Goal: Obtain resource: Download file/media

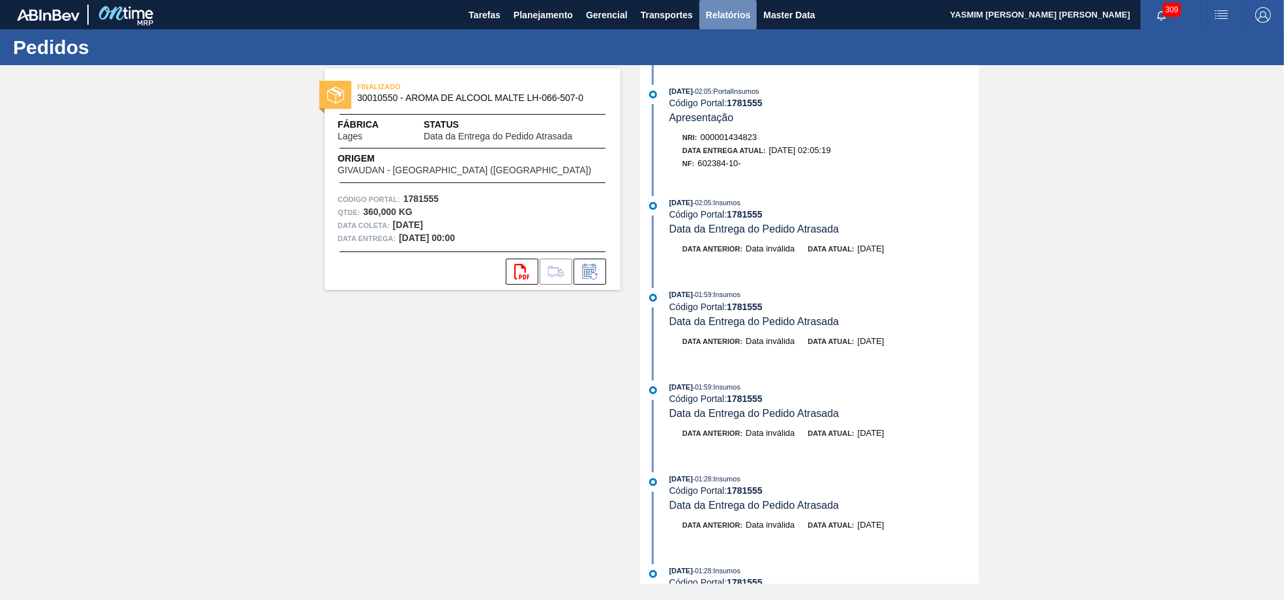
click at [750, 17] on span "Relatórios" at bounding box center [728, 15] width 44 height 16
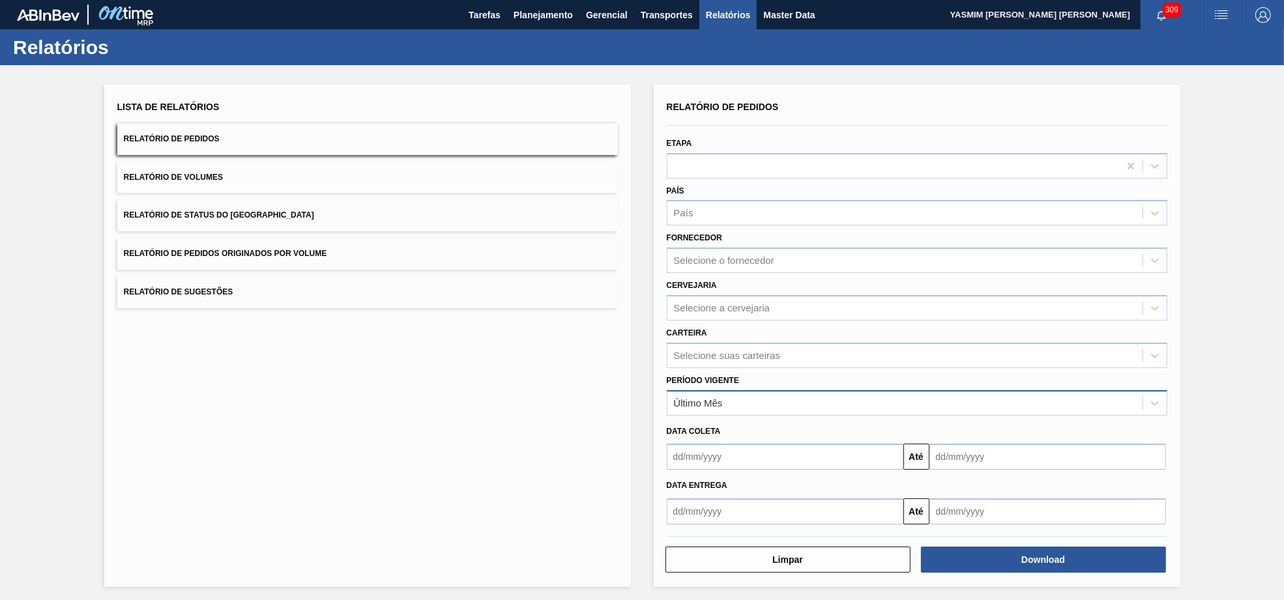
click at [686, 402] on div "Último Mês" at bounding box center [698, 403] width 49 height 11
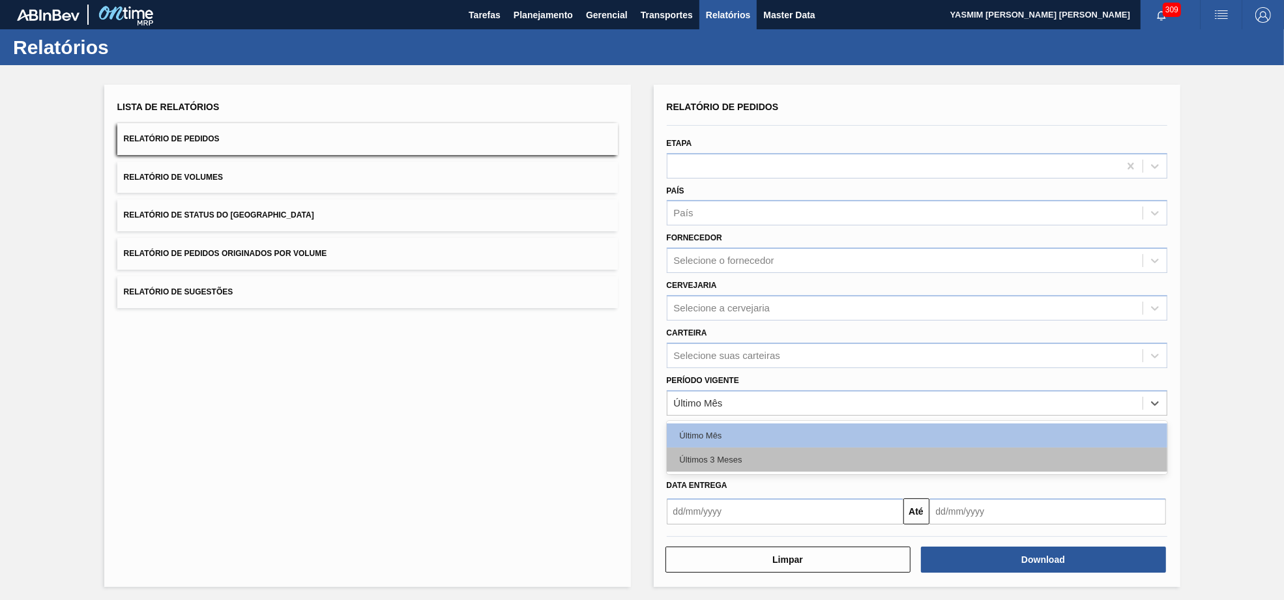
click at [712, 454] on div "Últimos 3 Meses" at bounding box center [917, 460] width 501 height 24
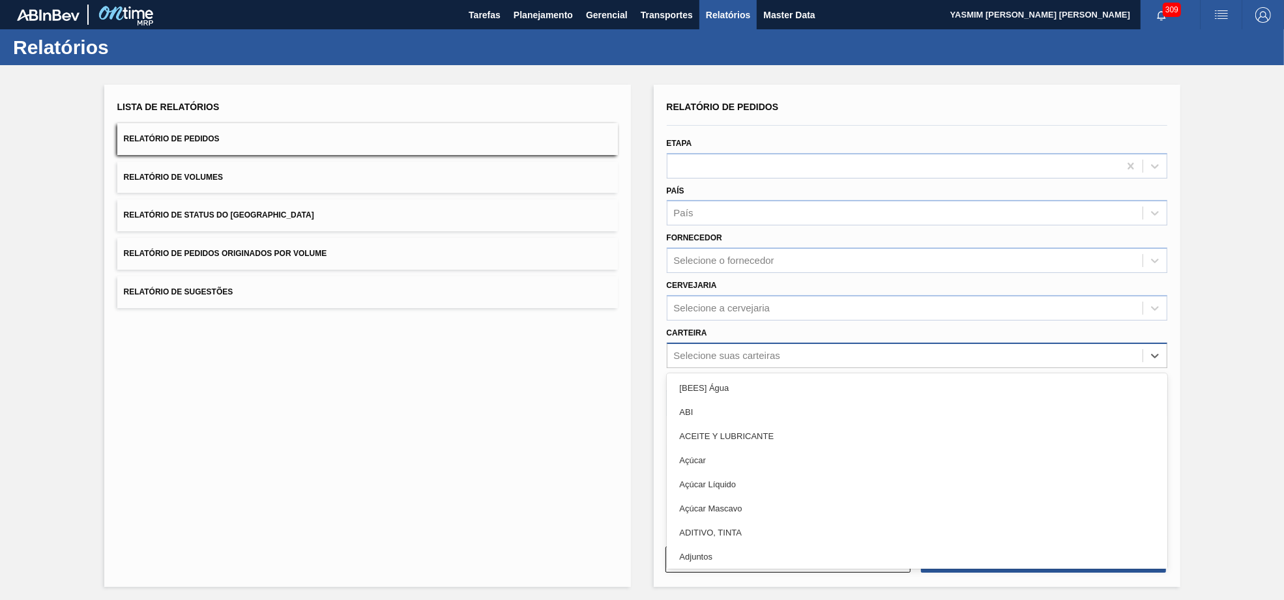
click at [734, 362] on div "Selecione suas carteiras" at bounding box center [917, 355] width 501 height 25
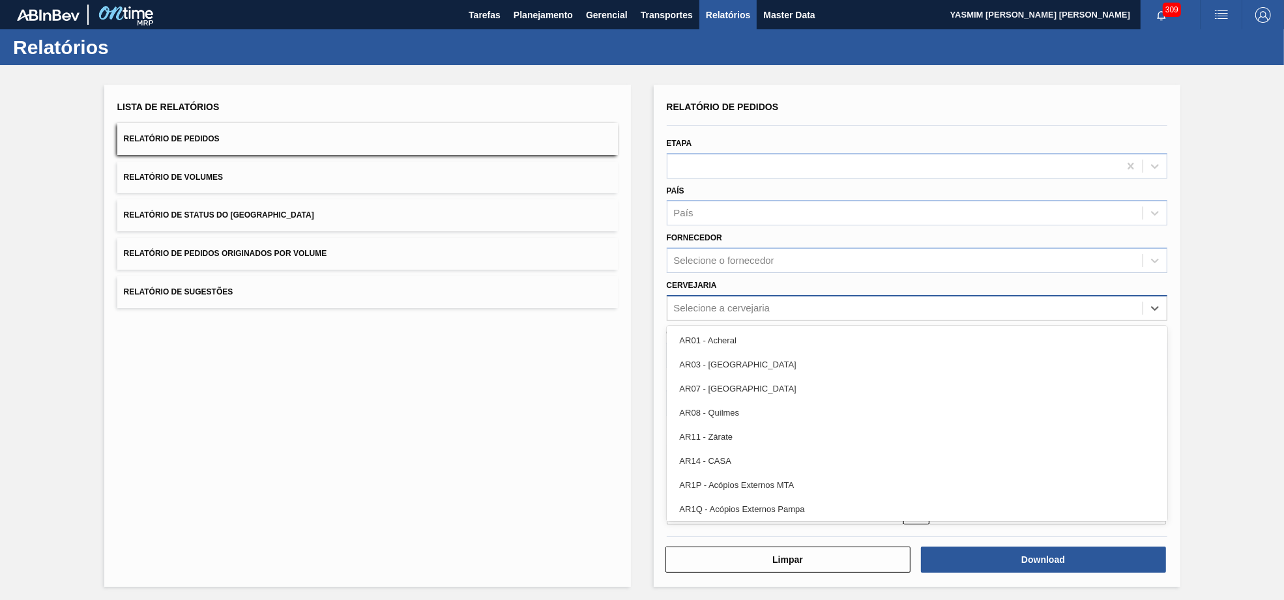
click at [732, 316] on div "Selecione a cervejaria" at bounding box center [917, 307] width 501 height 25
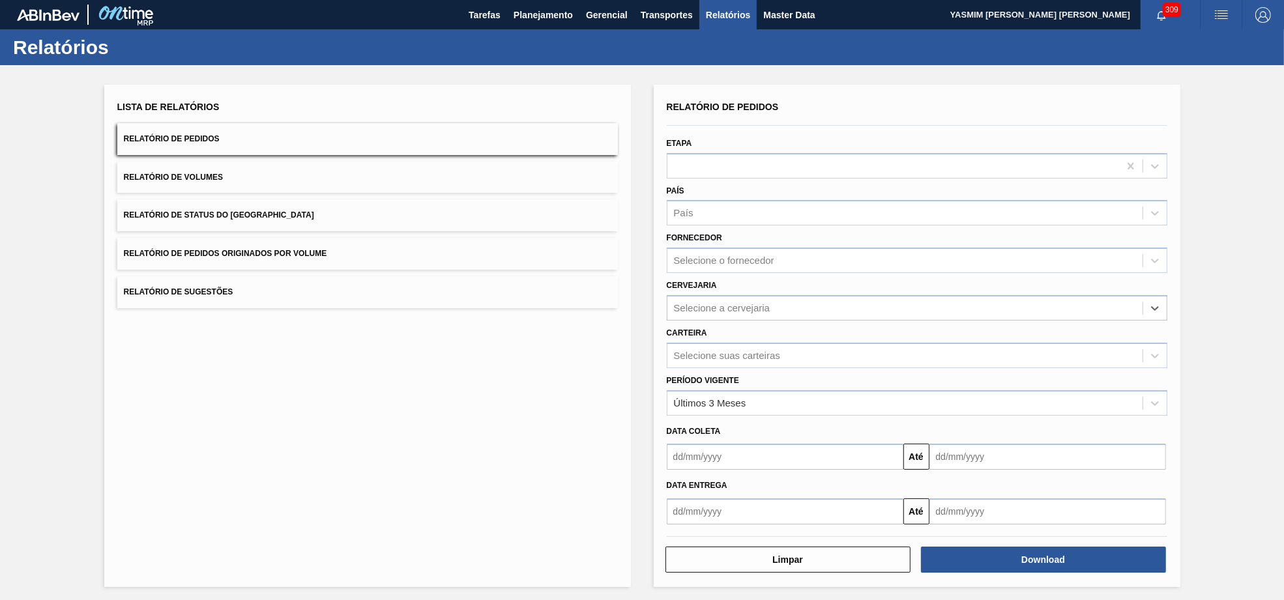
click at [762, 324] on div "Carteira Selecione suas carteiras" at bounding box center [917, 346] width 501 height 44
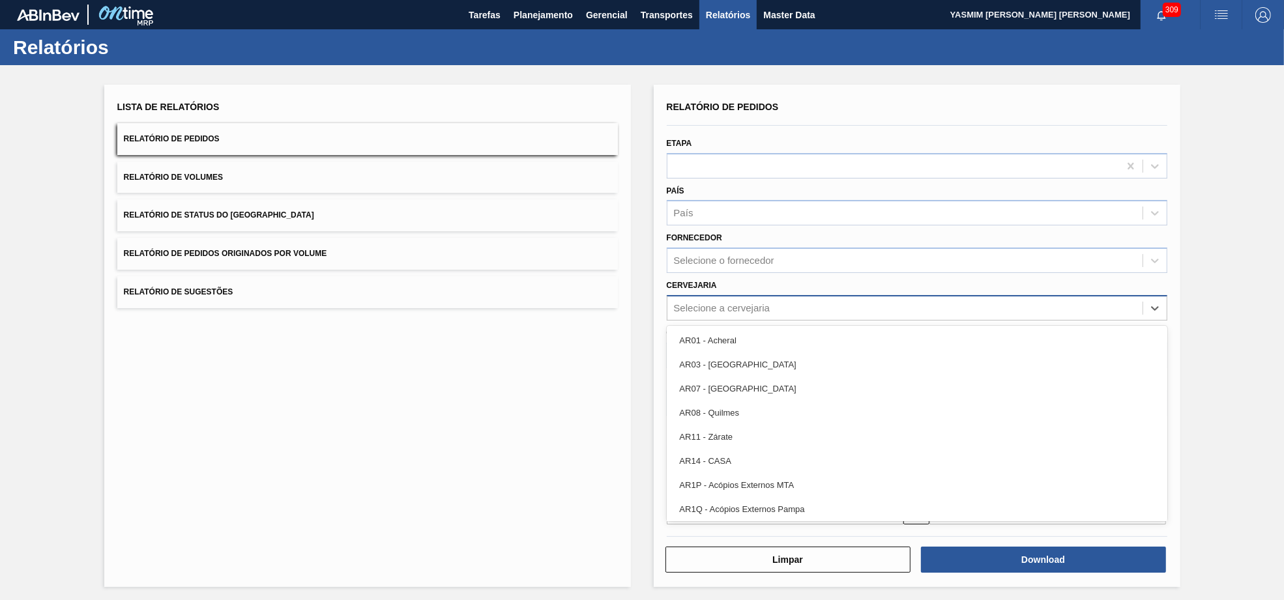
click at [728, 302] on div "Selecione a cervejaria" at bounding box center [722, 307] width 96 height 11
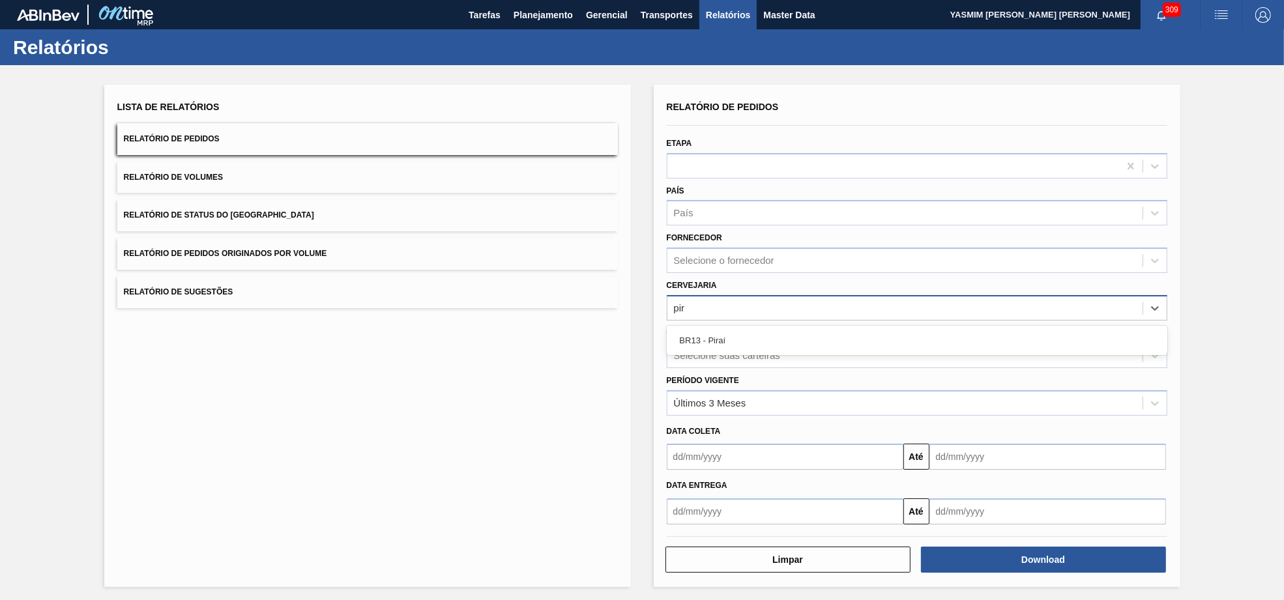
type input "pira"
click at [709, 351] on div "BR13 - Piraí" at bounding box center [917, 340] width 501 height 29
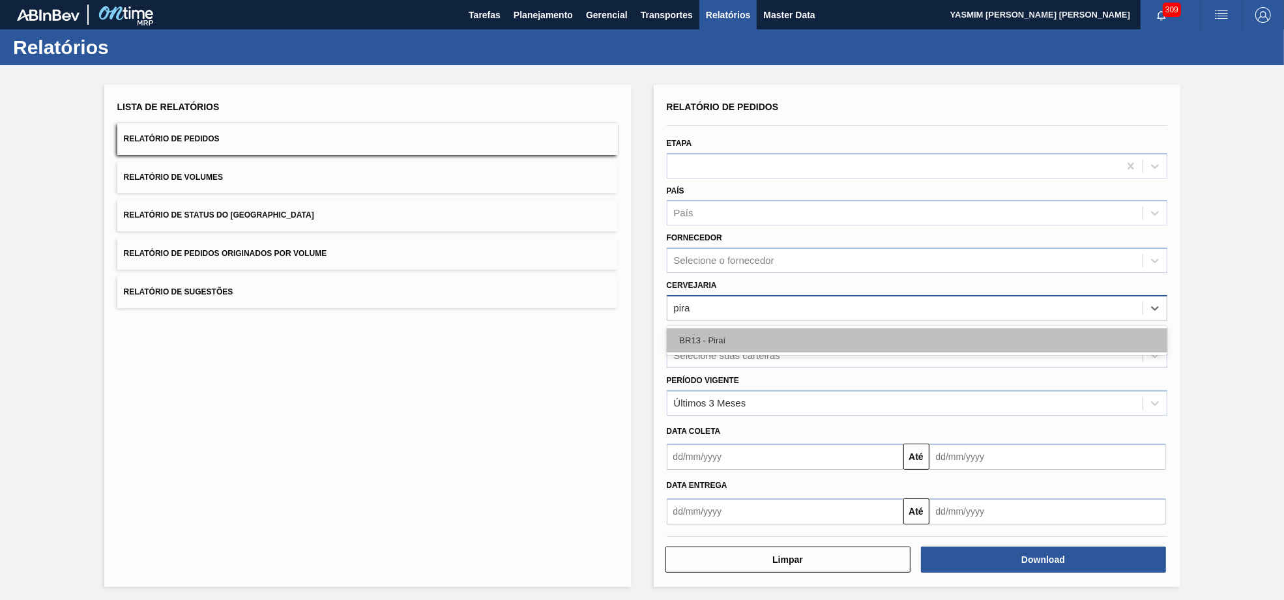
click at [714, 340] on div "BR13 - Piraí" at bounding box center [917, 341] width 501 height 24
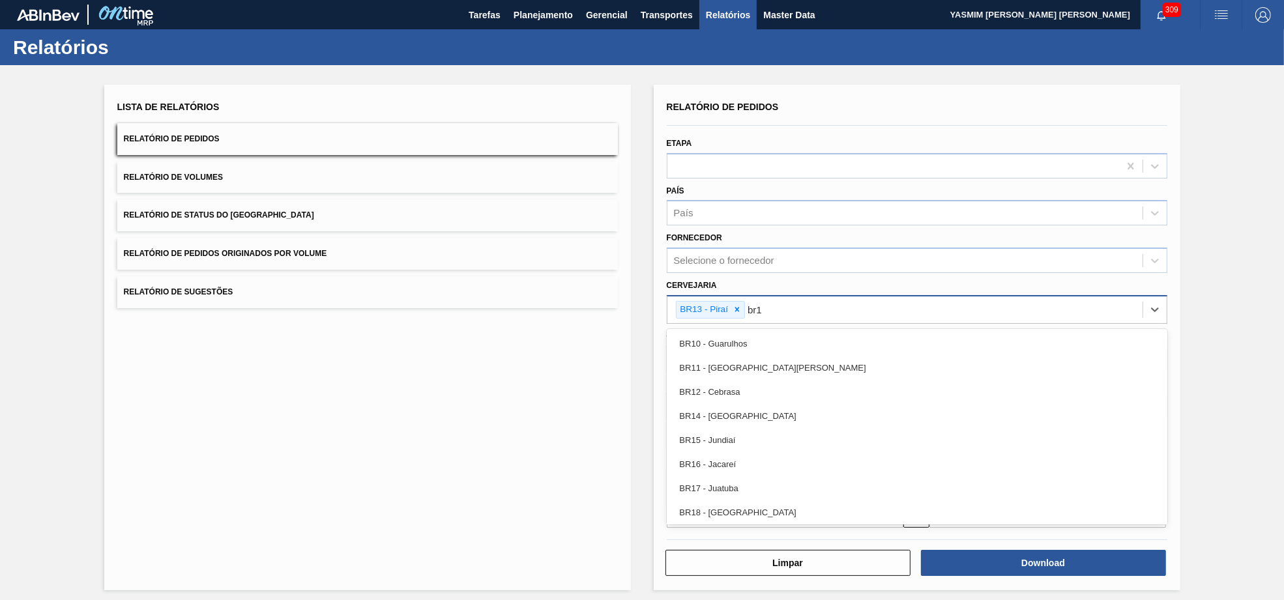
type input "br19"
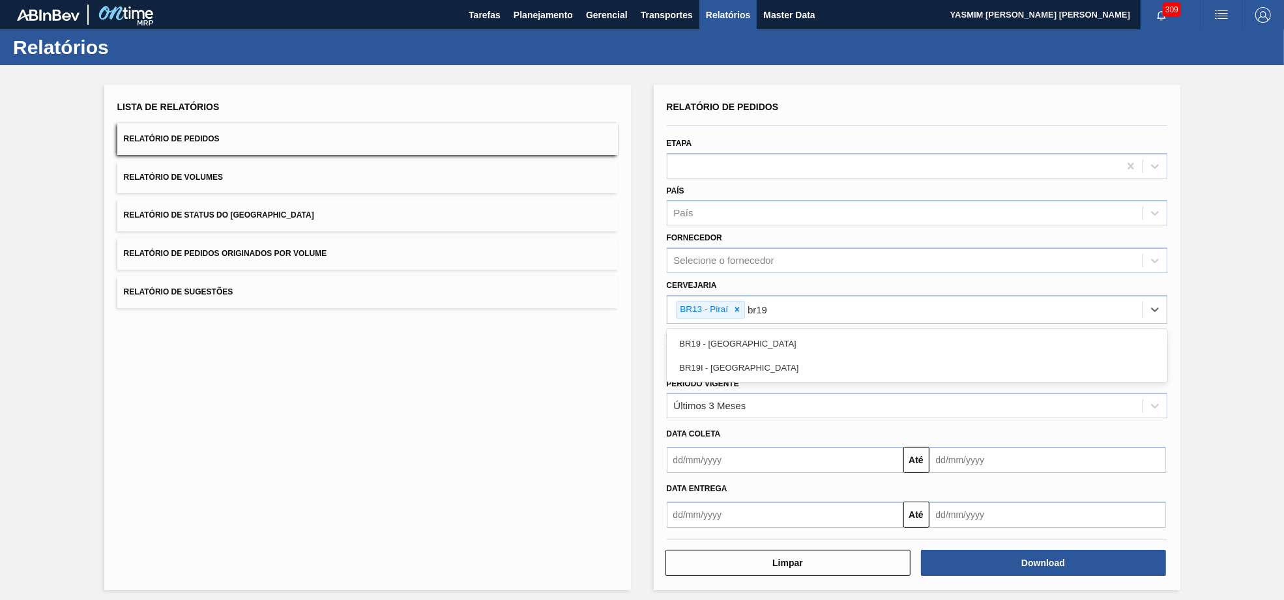
click at [888, 348] on div "BR19 - [GEOGRAPHIC_DATA]" at bounding box center [917, 344] width 501 height 24
type input "guaru"
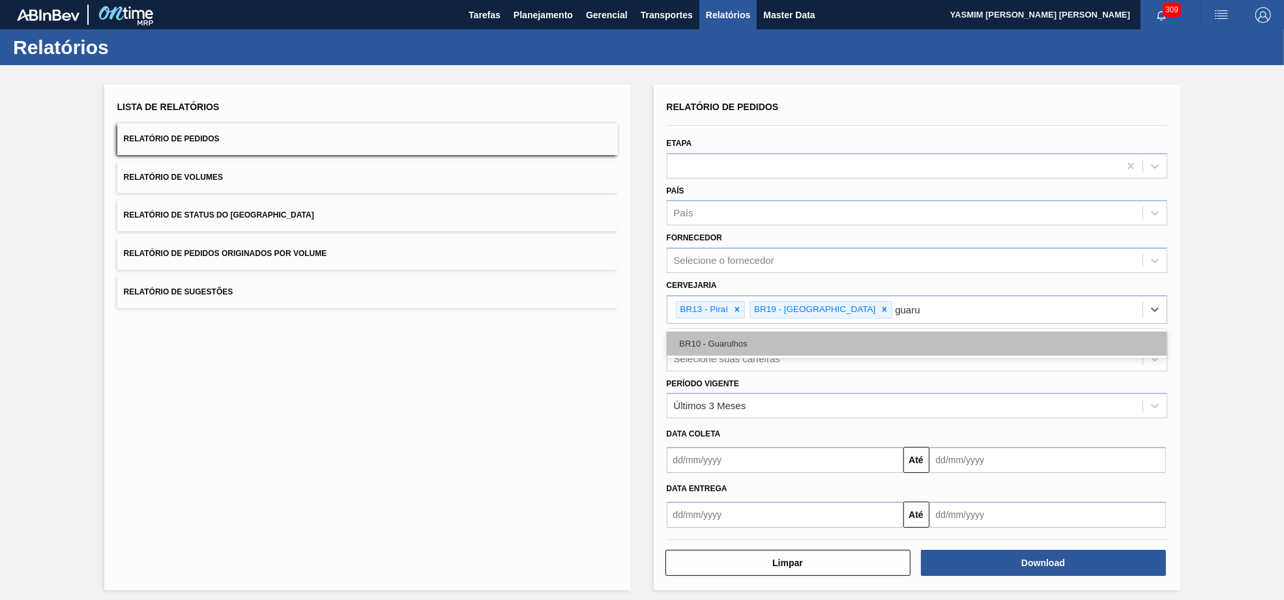
click at [989, 343] on div "BR10 - Guarulhos" at bounding box center [917, 344] width 501 height 24
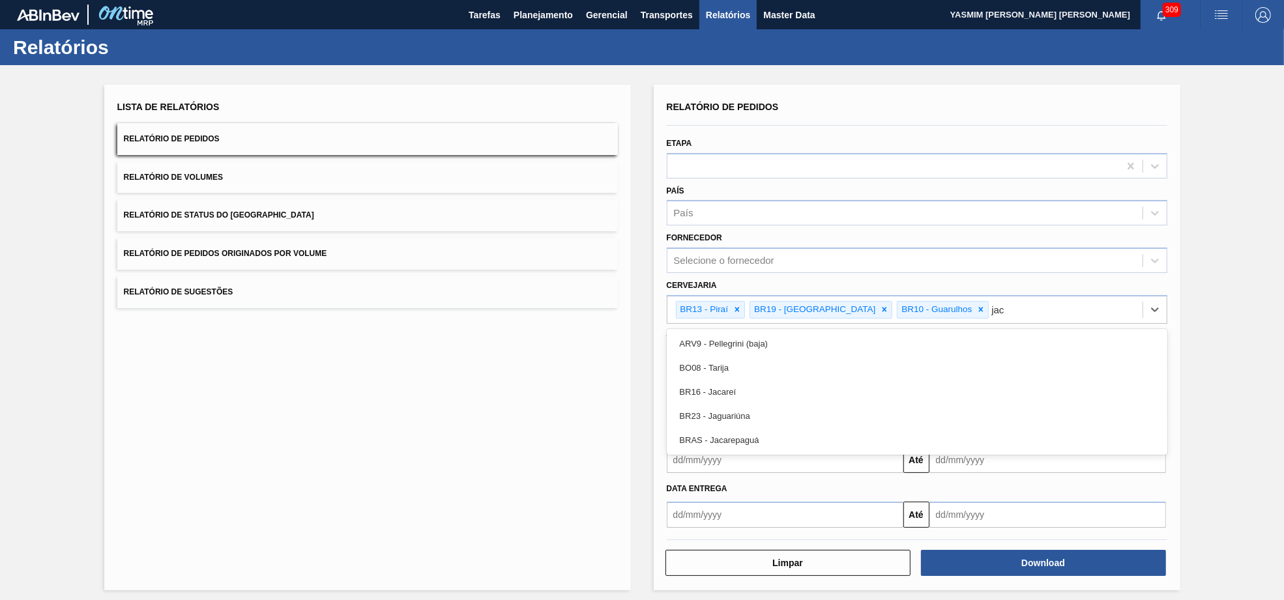
type input "jaca"
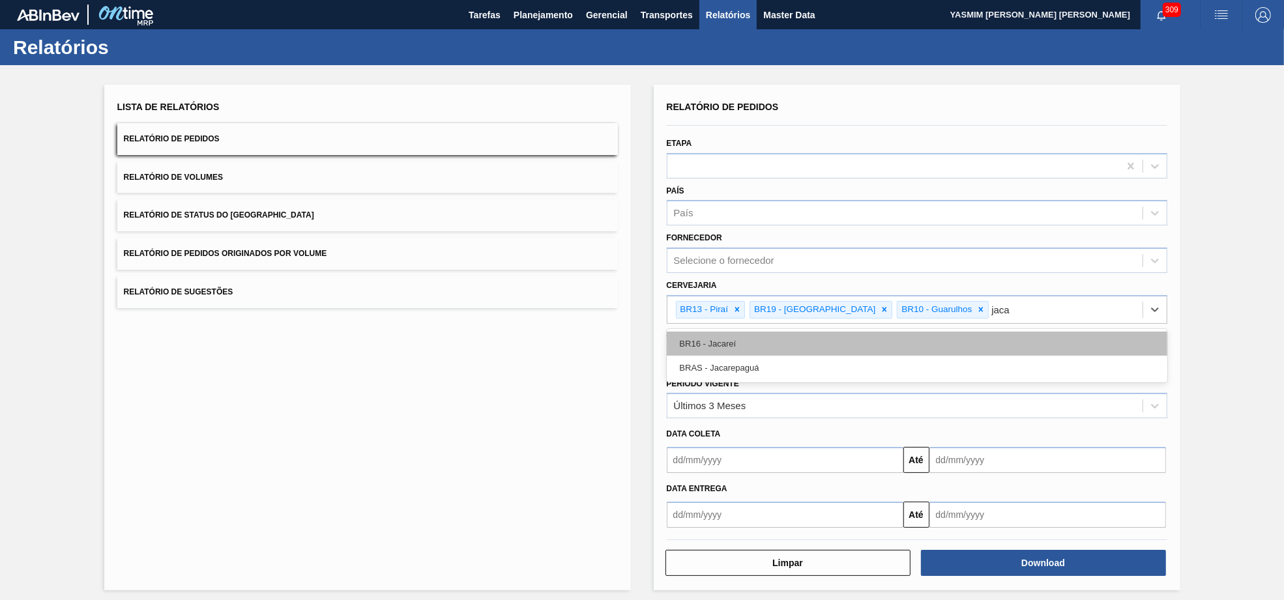
click at [772, 347] on div "BR16 - Jacareí" at bounding box center [917, 344] width 501 height 24
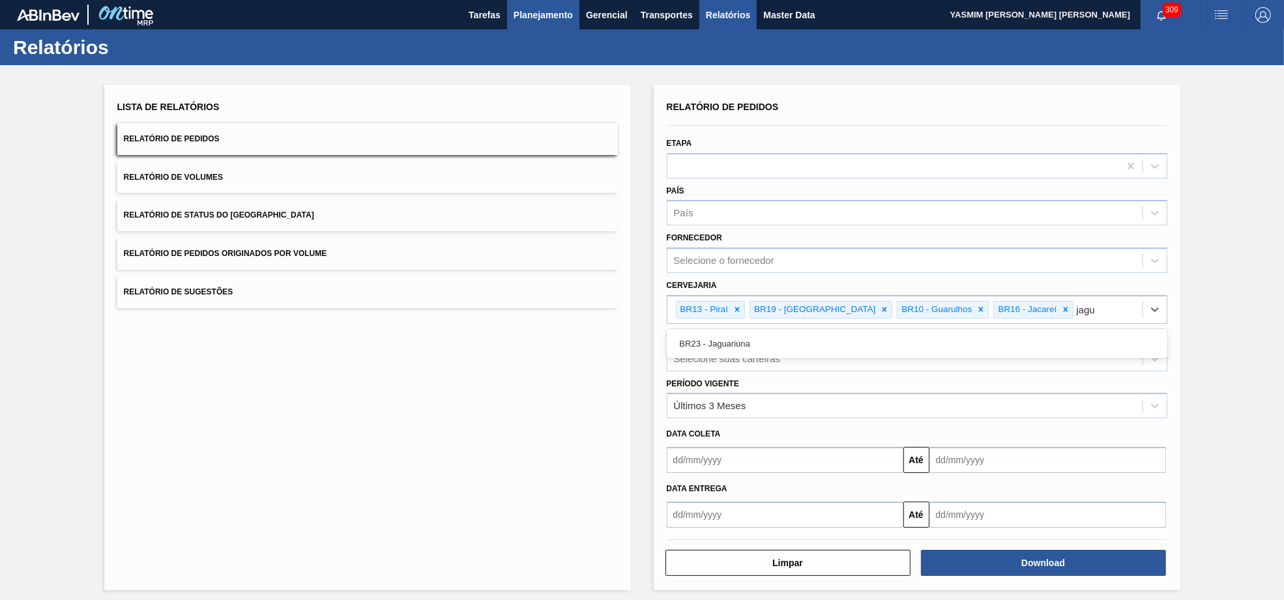
type input "jagua"
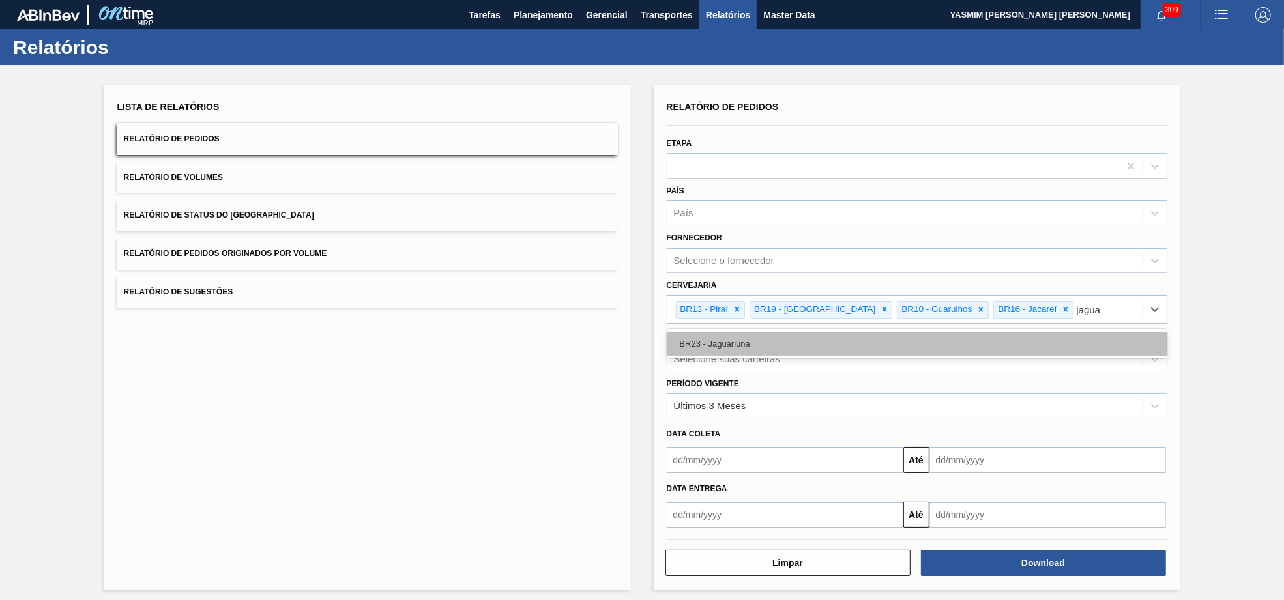
click at [773, 351] on div "BR23 - Jaguariúna" at bounding box center [917, 344] width 501 height 24
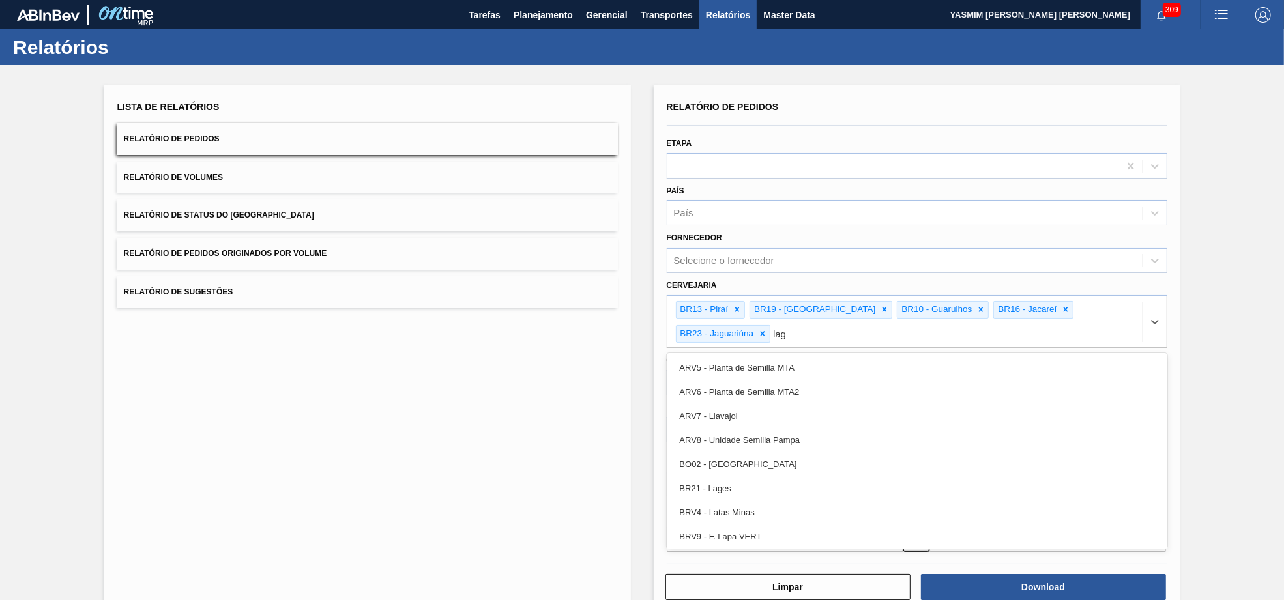
type input "lage"
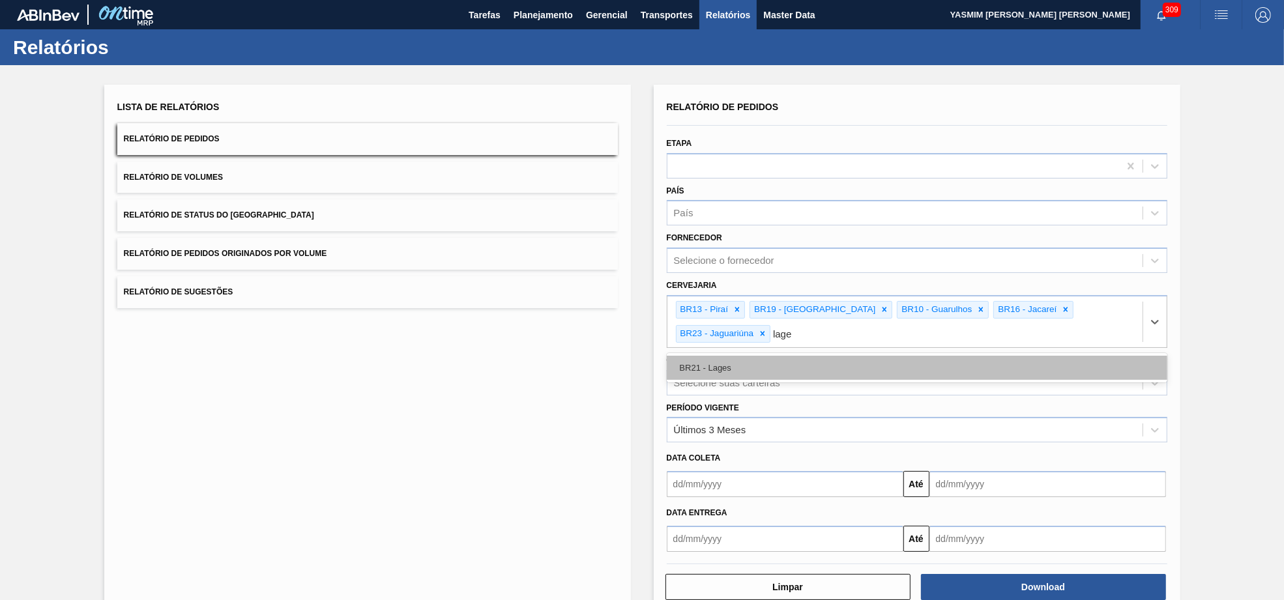
click at [705, 362] on div "BR21 - Lages" at bounding box center [917, 368] width 501 height 24
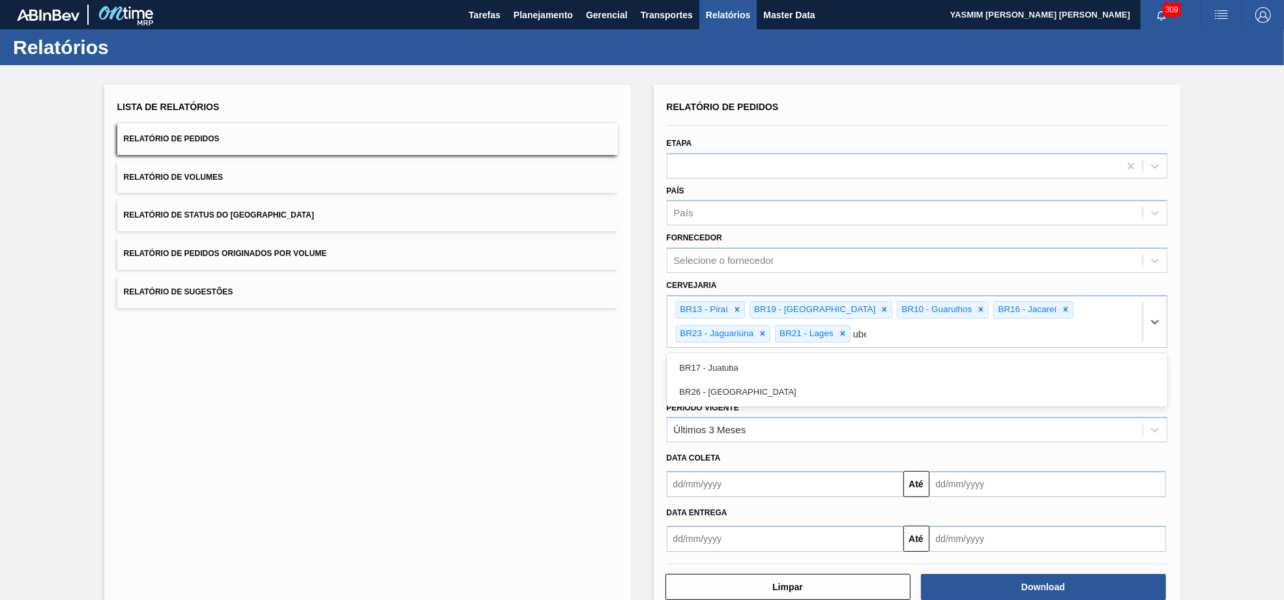
type input "uber"
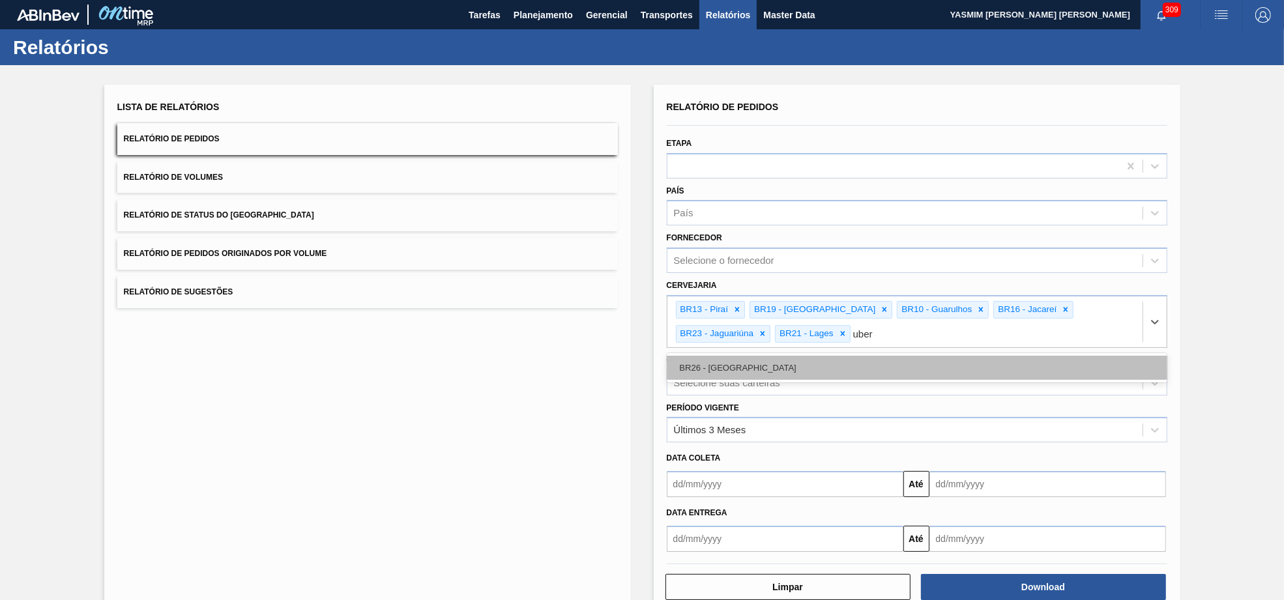
click at [729, 363] on div "BR26 - [GEOGRAPHIC_DATA]" at bounding box center [917, 368] width 501 height 24
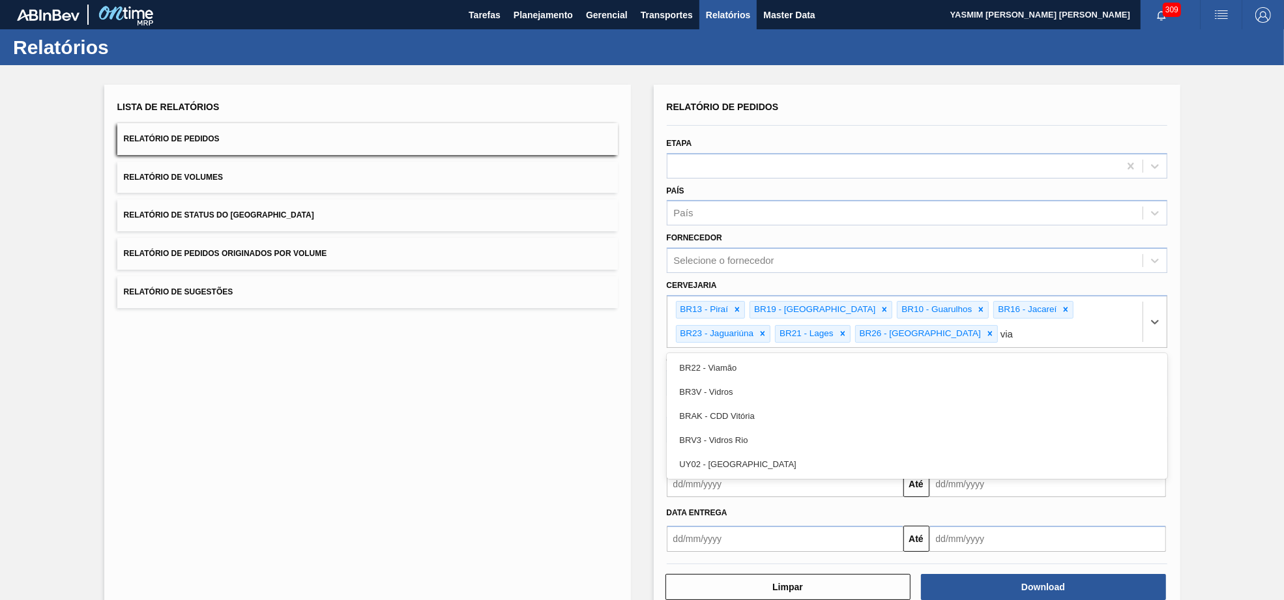
type input "viam"
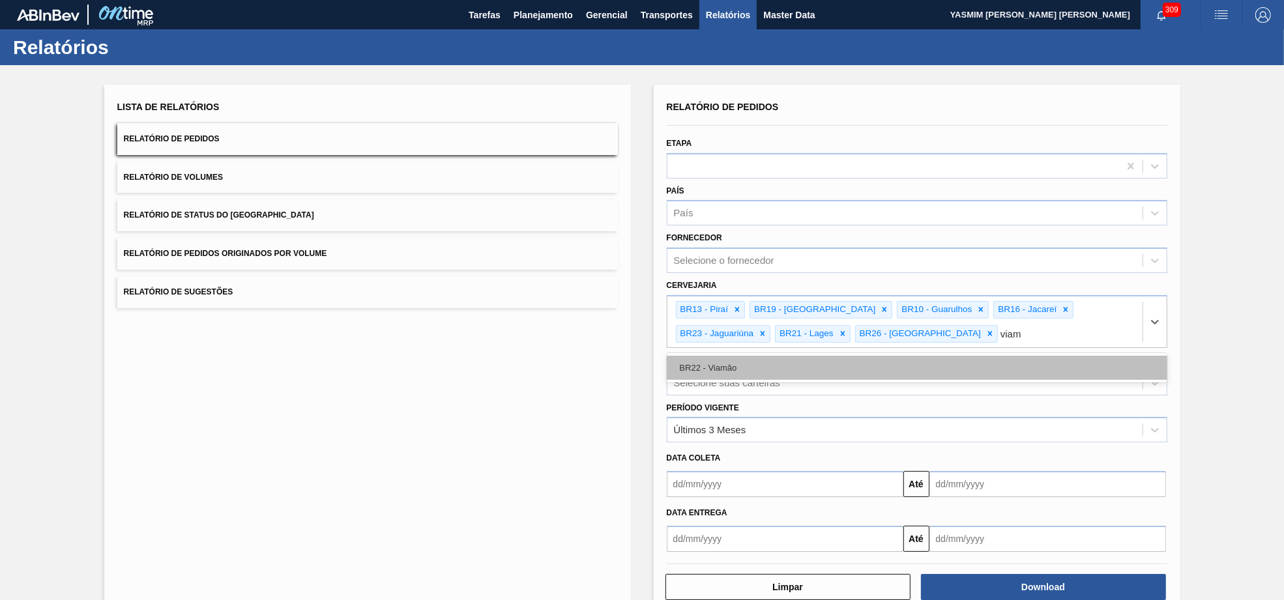
click at [682, 369] on div "BR22 - Viamão" at bounding box center [917, 368] width 501 height 24
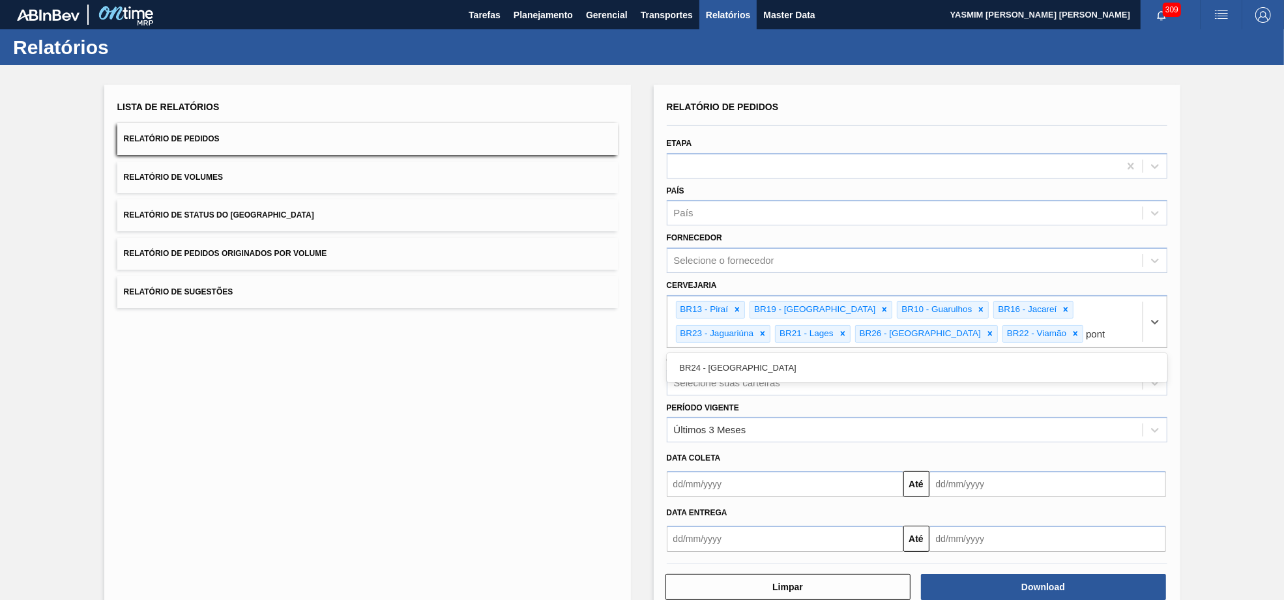
type input "ponta"
drag, startPoint x: 817, startPoint y: 365, endPoint x: 839, endPoint y: 418, distance: 57.6
click at [817, 365] on div "BR24 - [GEOGRAPHIC_DATA]" at bounding box center [917, 368] width 501 height 24
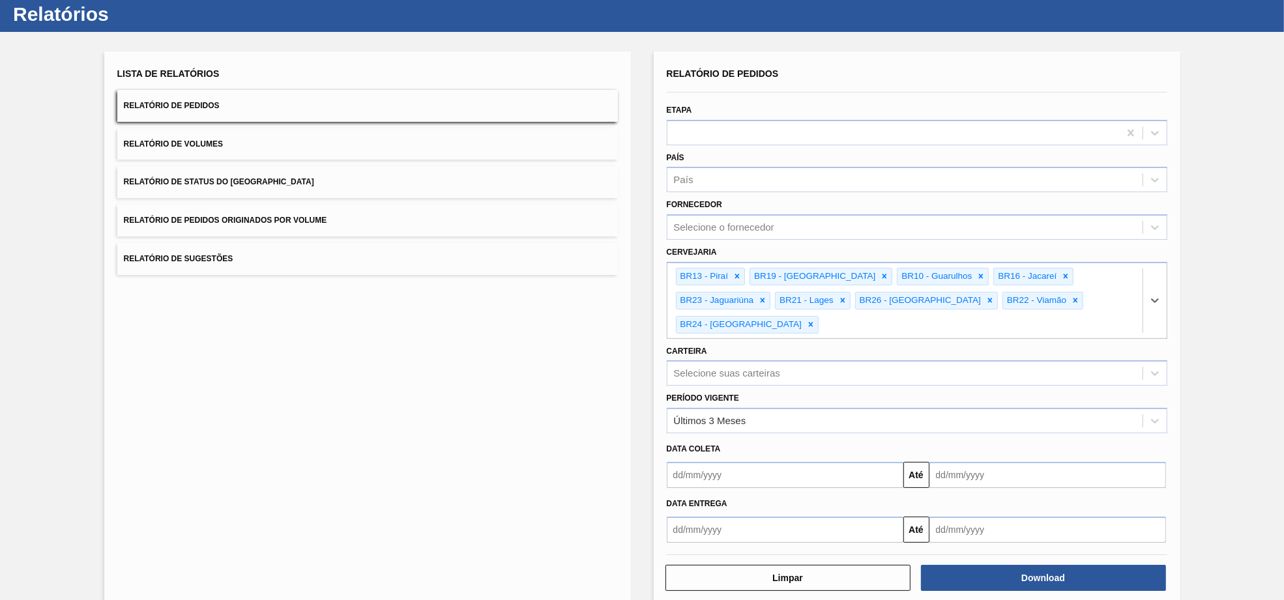
scroll to position [50, 0]
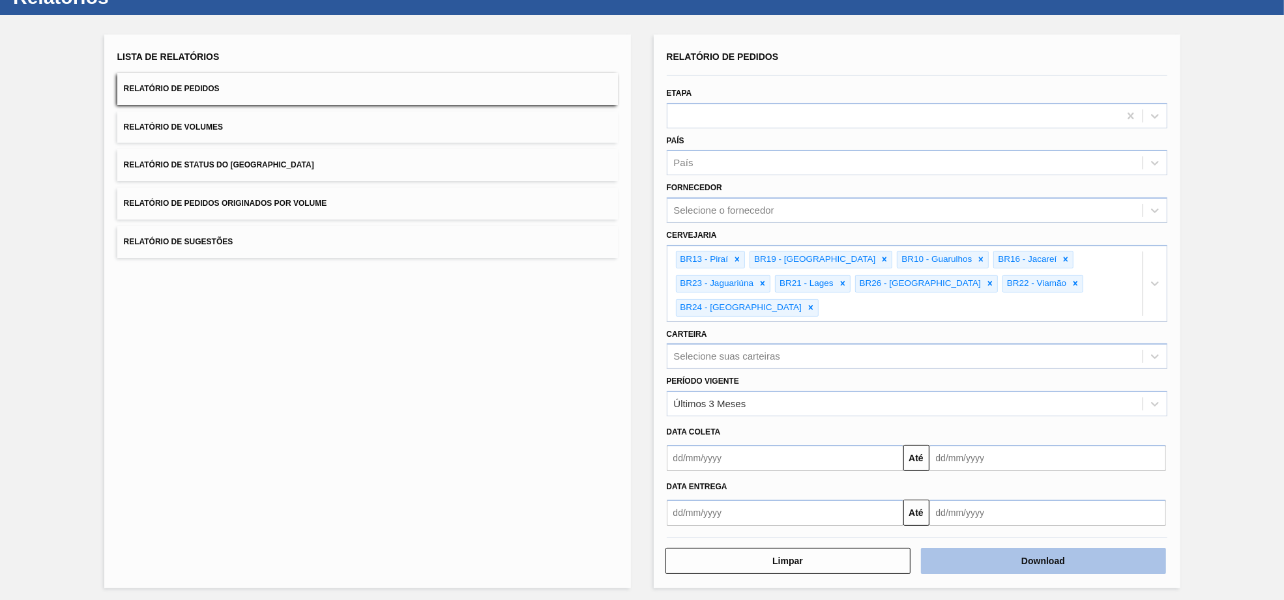
click at [1079, 549] on button "Download" at bounding box center [1043, 561] width 245 height 26
click at [1070, 548] on button "Download" at bounding box center [1043, 561] width 245 height 26
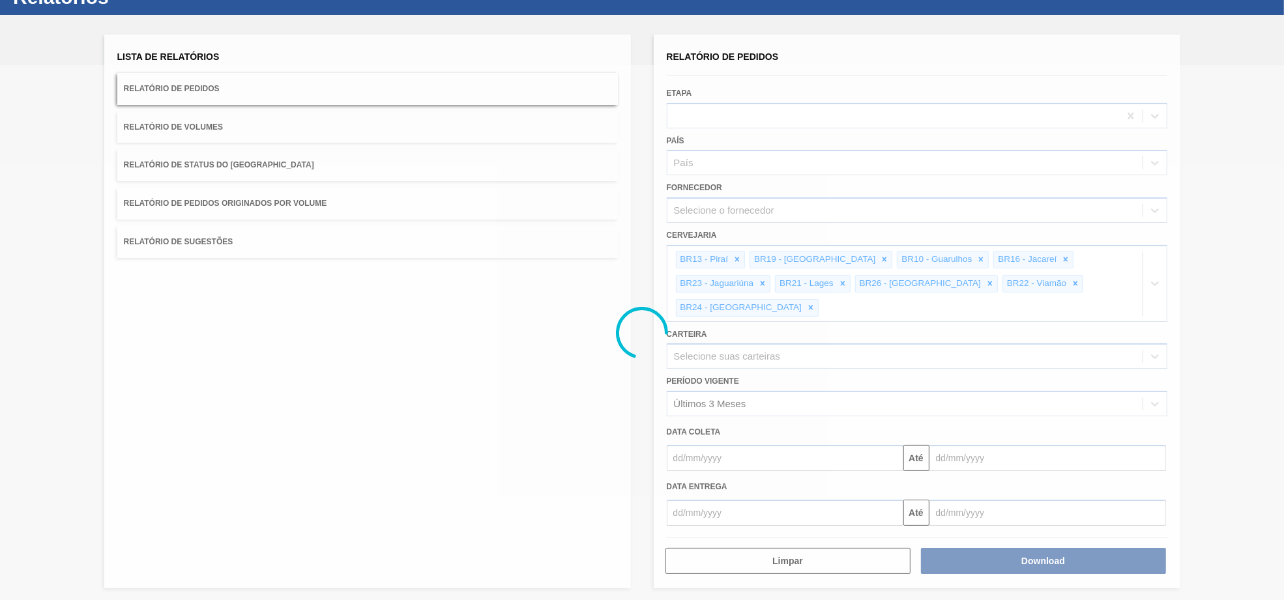
click at [1023, 567] on div at bounding box center [642, 332] width 1284 height 535
